Goal: Task Accomplishment & Management: Complete application form

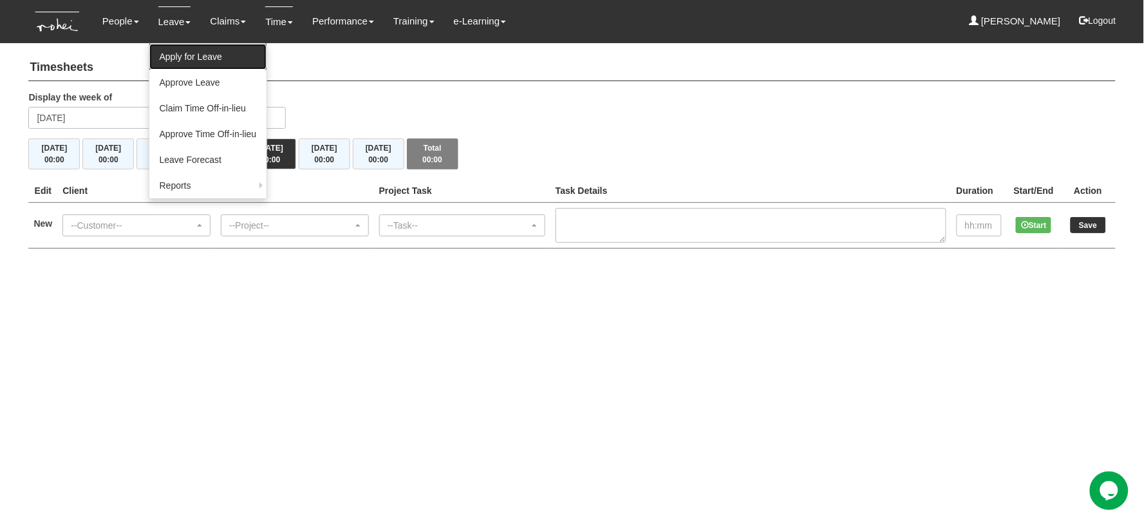
click at [202, 62] on link "Apply for Leave" at bounding box center [208, 57] width 118 height 26
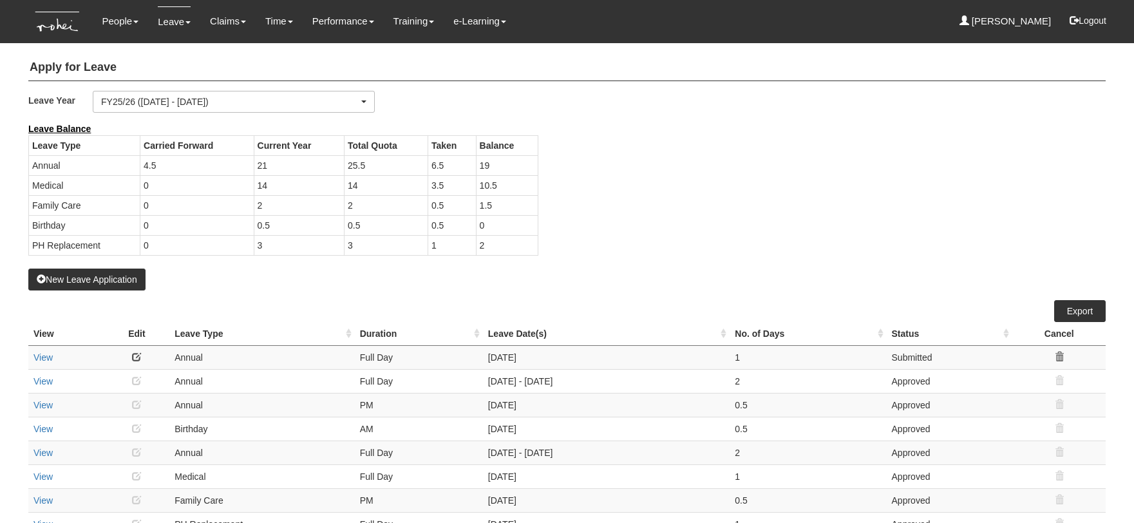
select select "50"
click at [121, 280] on button "New Leave Application" at bounding box center [86, 280] width 117 height 22
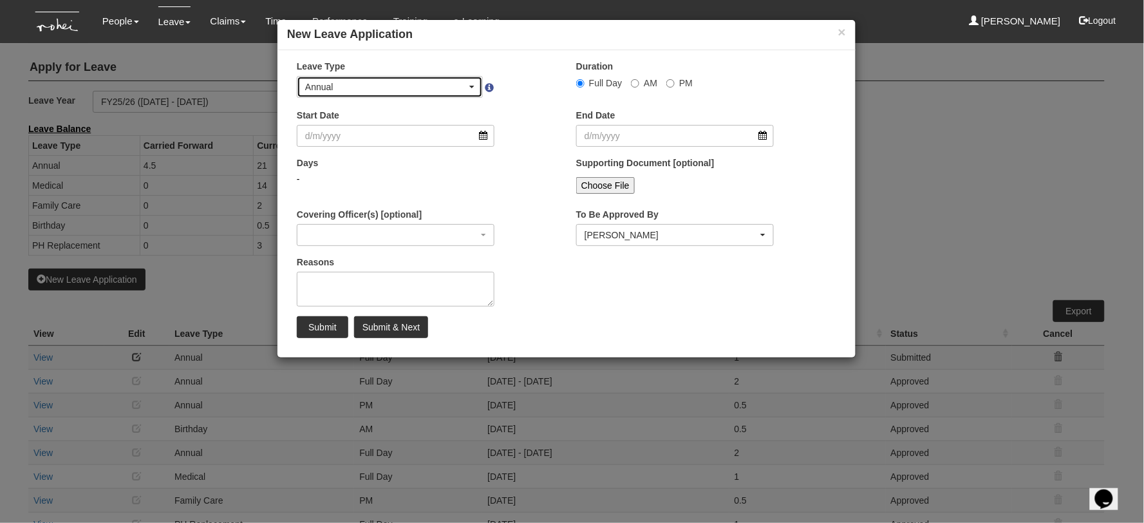
click at [378, 87] on div "Annual" at bounding box center [386, 86] width 162 height 13
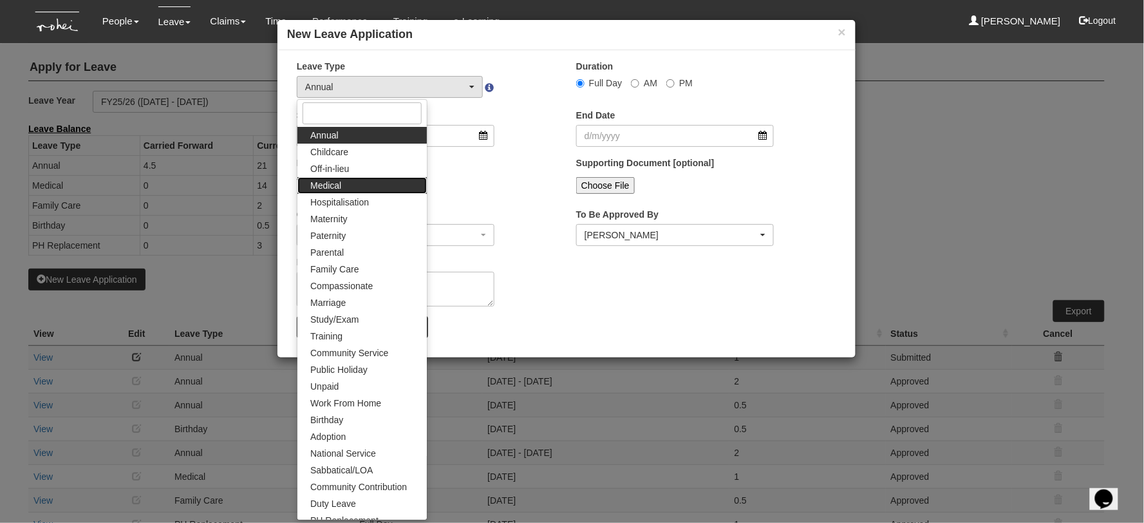
click at [355, 184] on link "Medical" at bounding box center [361, 185] width 129 height 17
select select "4"
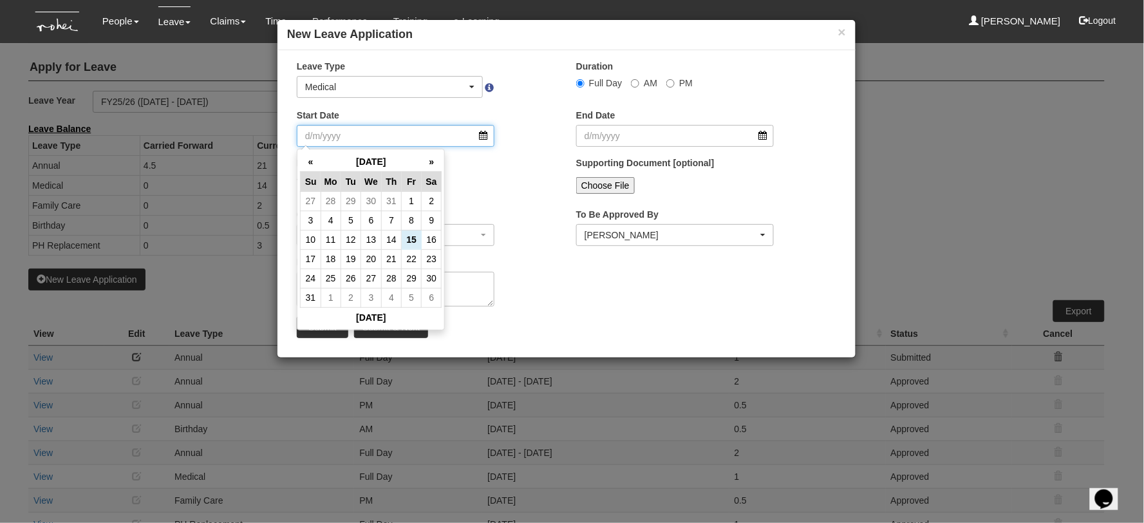
click at [364, 129] on input "Start Date" at bounding box center [396, 136] width 198 height 22
click at [370, 260] on td "20" at bounding box center [371, 258] width 21 height 19
type input "20/8/2025"
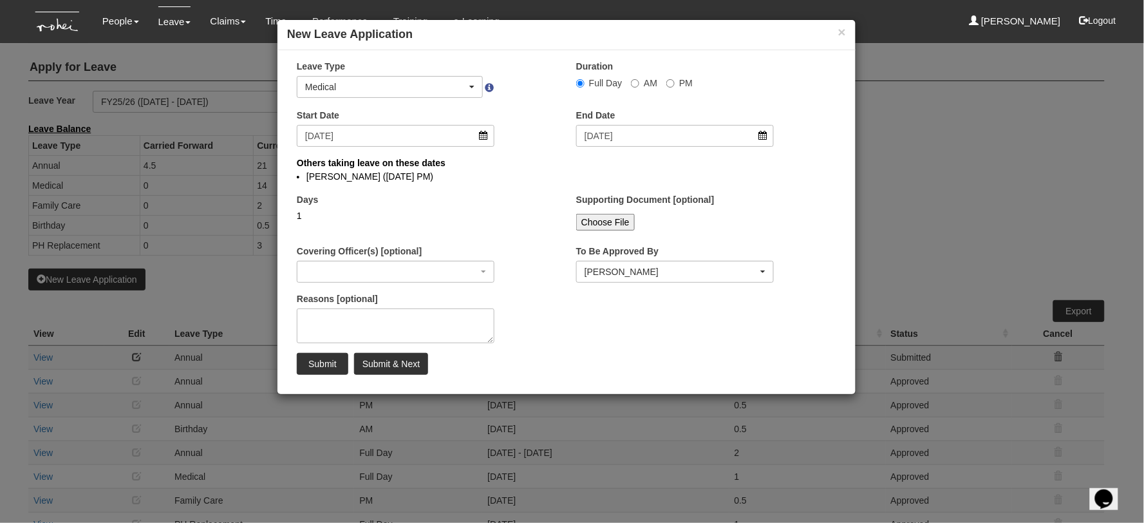
select select
click at [627, 84] on div "Full Day AM PM" at bounding box center [675, 83] width 198 height 14
click at [585, 82] on input "AM" at bounding box center [580, 83] width 8 height 8
radio input "true"
click at [350, 320] on textarea "Reasons [optional]" at bounding box center [396, 325] width 198 height 35
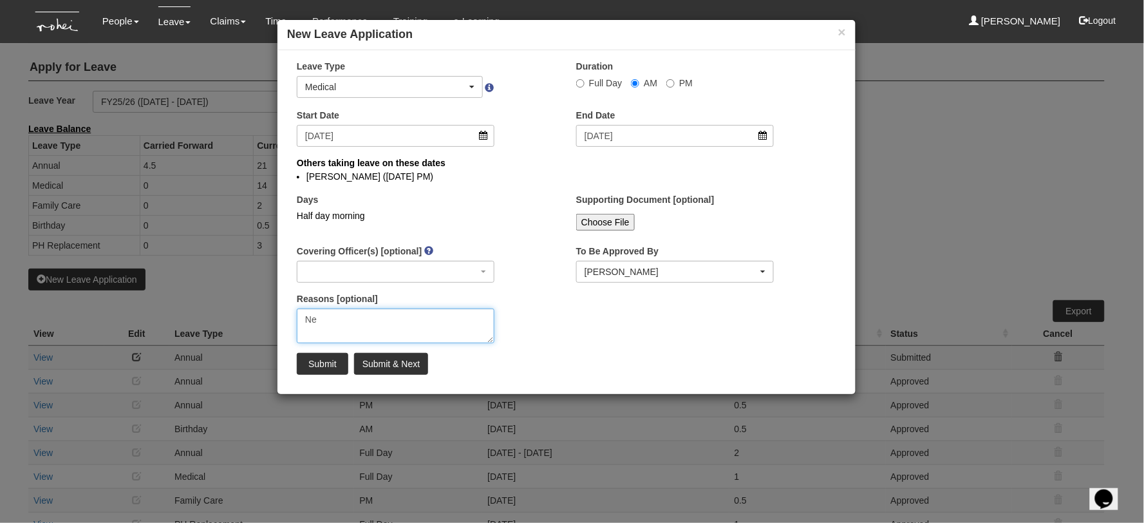
type textarea "N"
type textarea "Dr follow-up check-up"
click at [325, 366] on input "Submit" at bounding box center [323, 364] width 52 height 22
select select "1"
radio input "true"
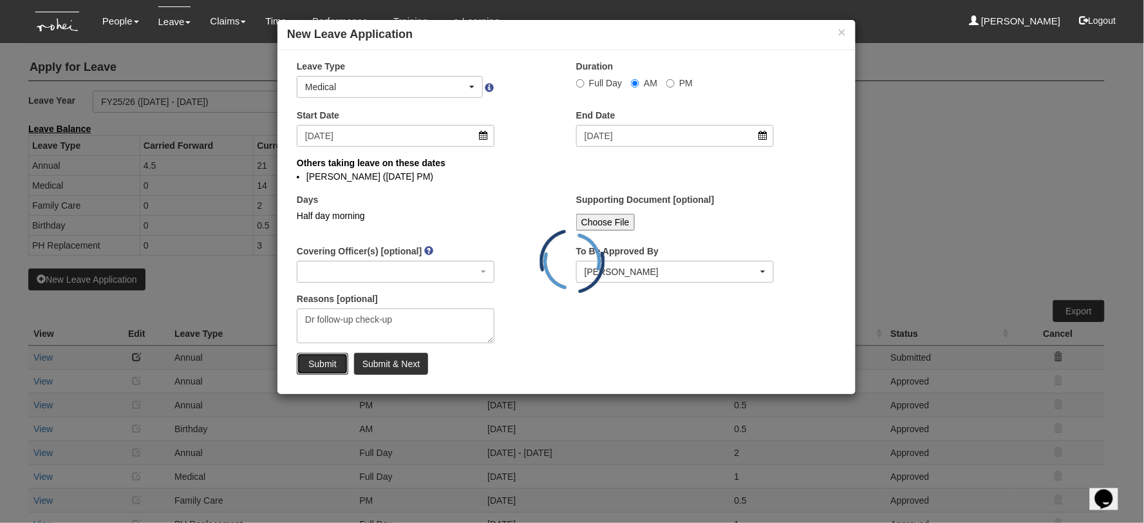
select select
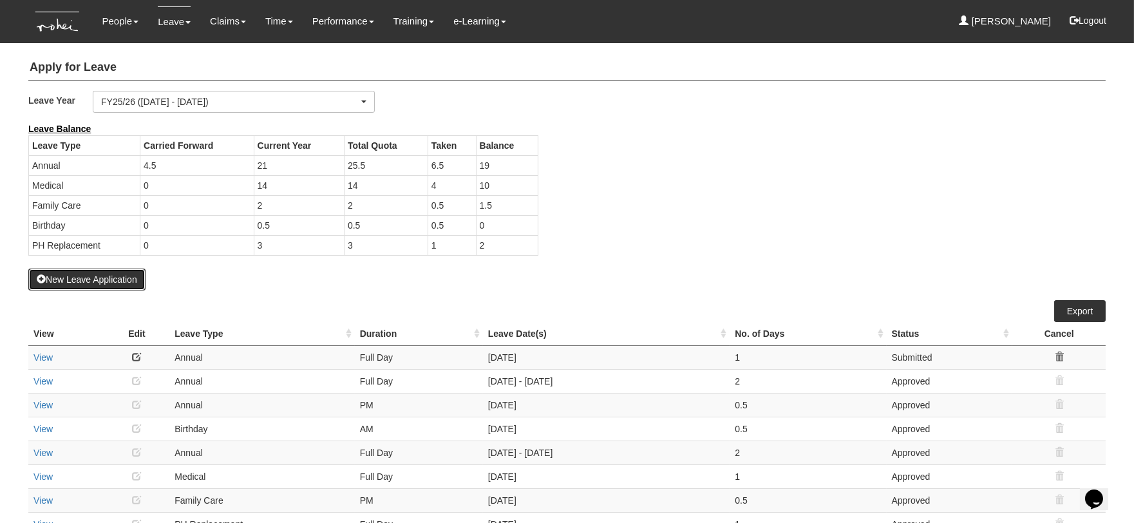
select select "50"
